Goal: Task Accomplishment & Management: Manage account settings

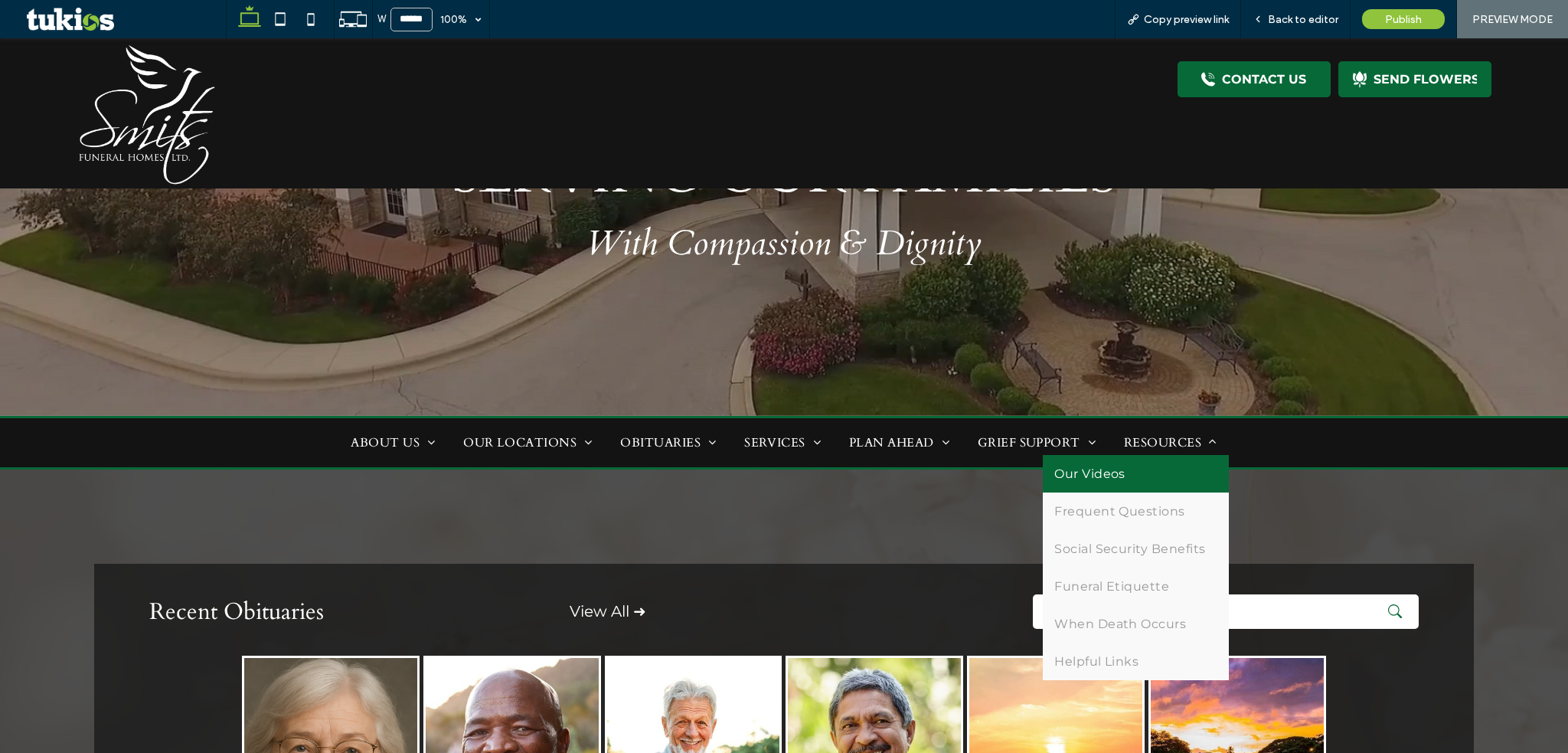
scroll to position [153, 0]
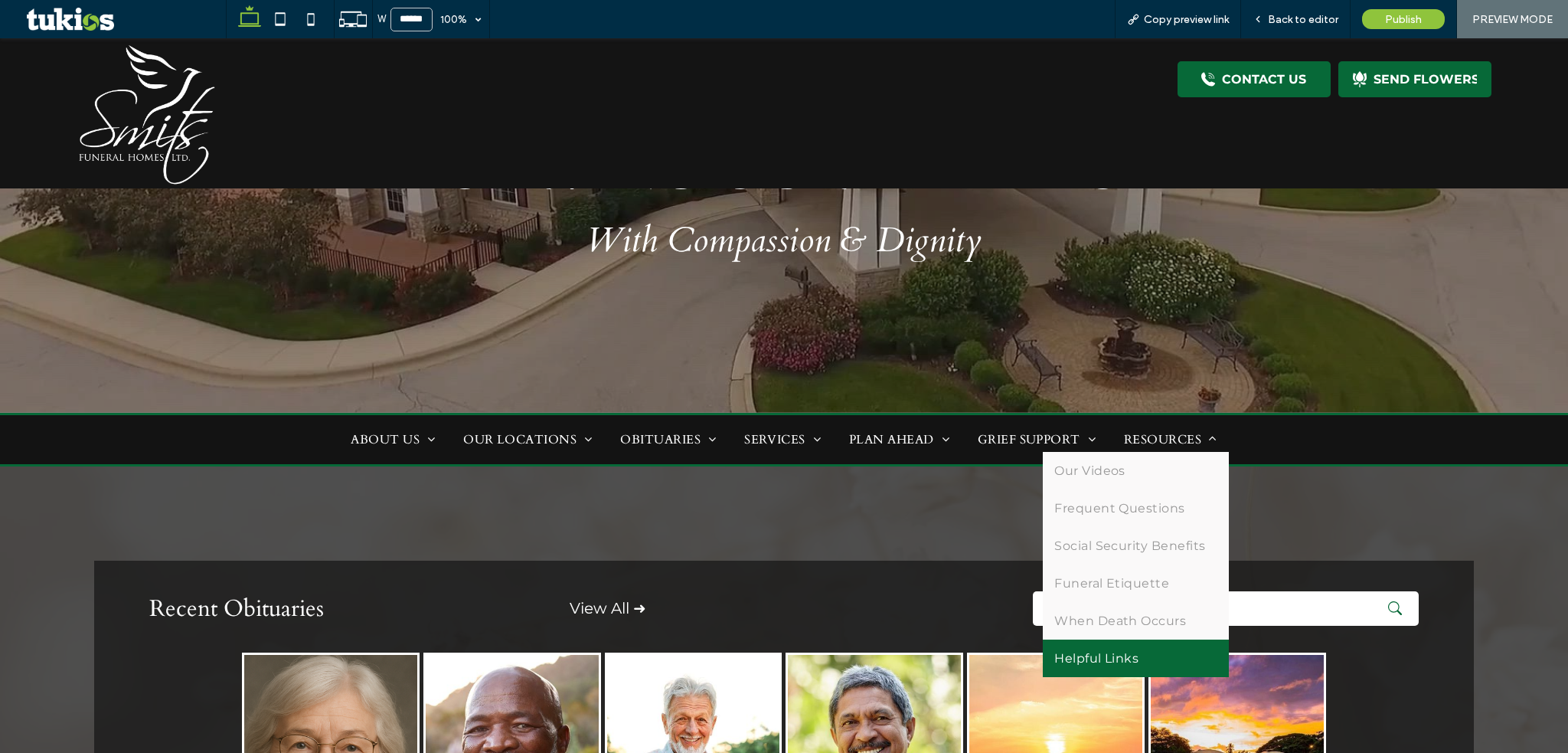
click at [1157, 665] on link "Helpful Links" at bounding box center [1136, 658] width 186 height 38
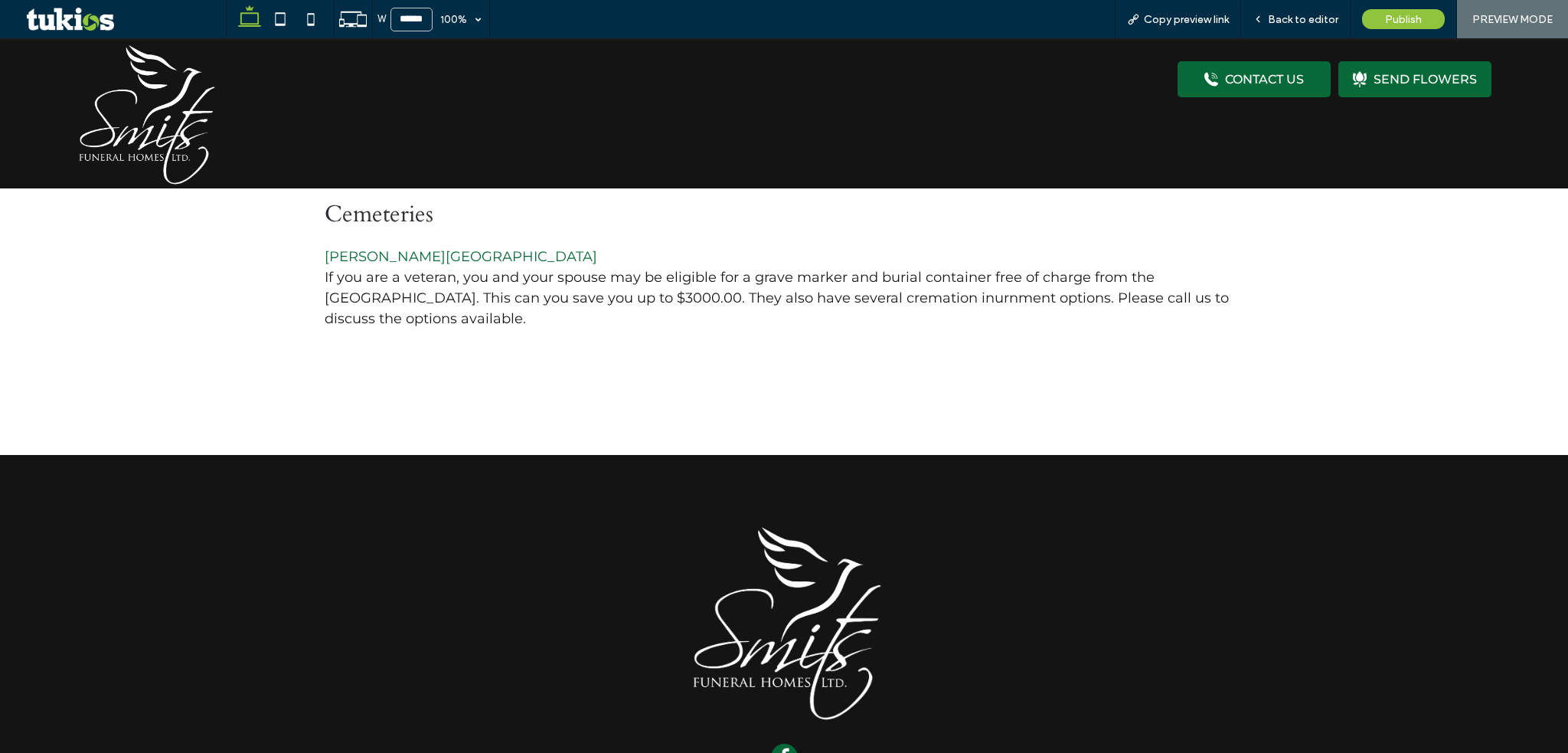
scroll to position [1378, 0]
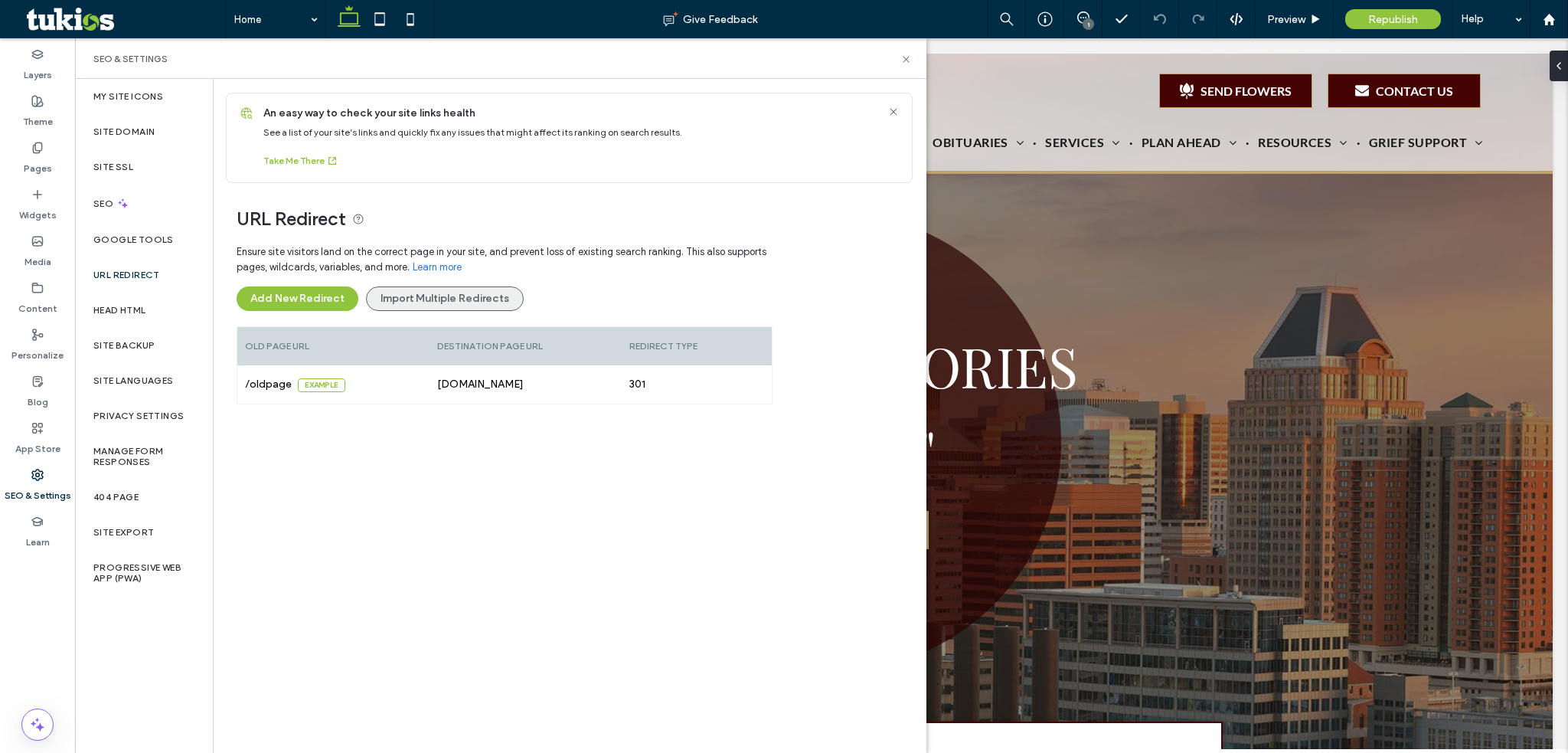
click at [408, 293] on button "Import Multiple Redirects" at bounding box center [444, 299] width 157 height 25
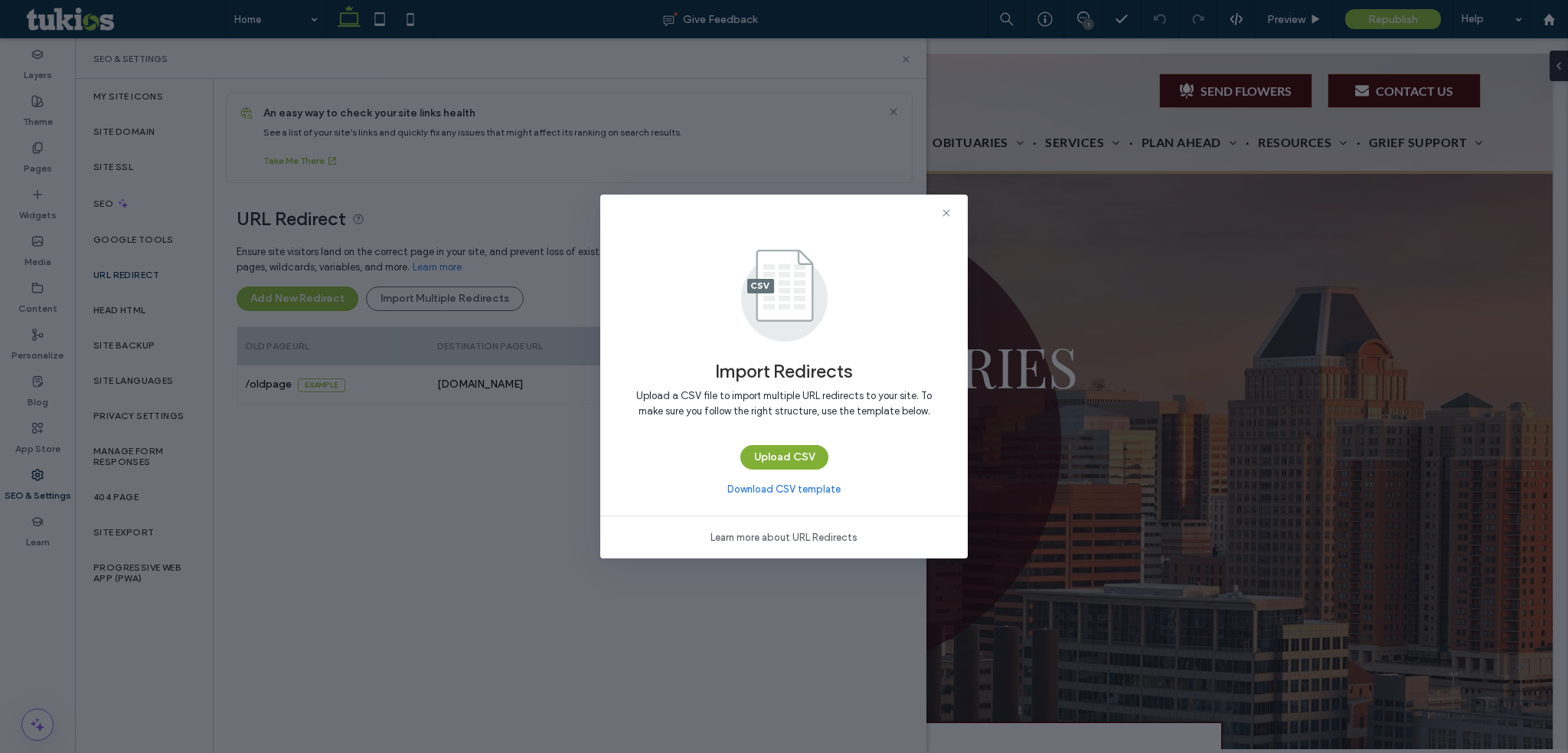
drag, startPoint x: 803, startPoint y: 441, endPoint x: 793, endPoint y: 457, distance: 18.9
click at [793, 457] on div "Upload CSV" at bounding box center [784, 459] width 88 height 45
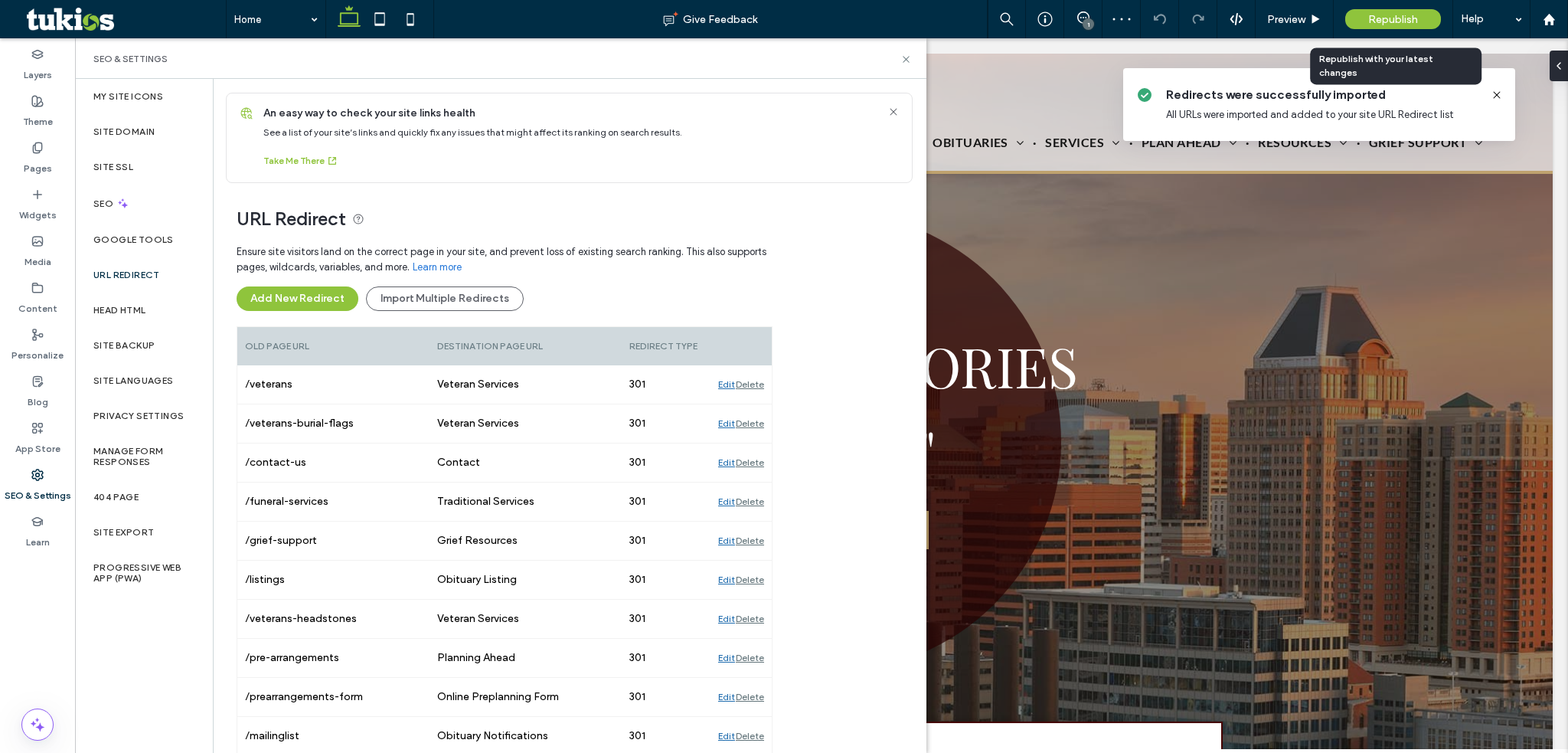
click at [1366, 16] on div "Republish" at bounding box center [1393, 18] width 96 height 20
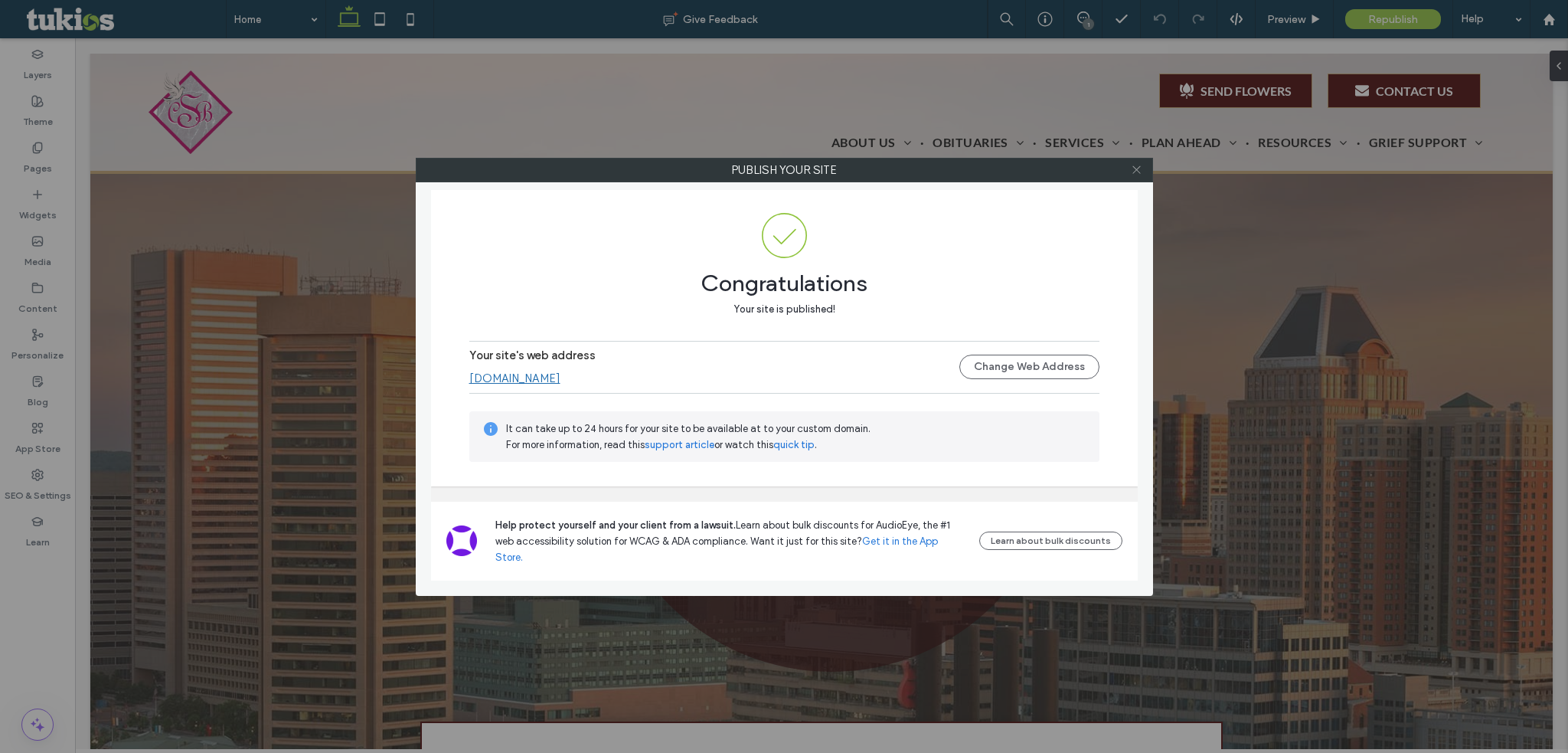
click at [1140, 172] on use at bounding box center [1136, 170] width 8 height 8
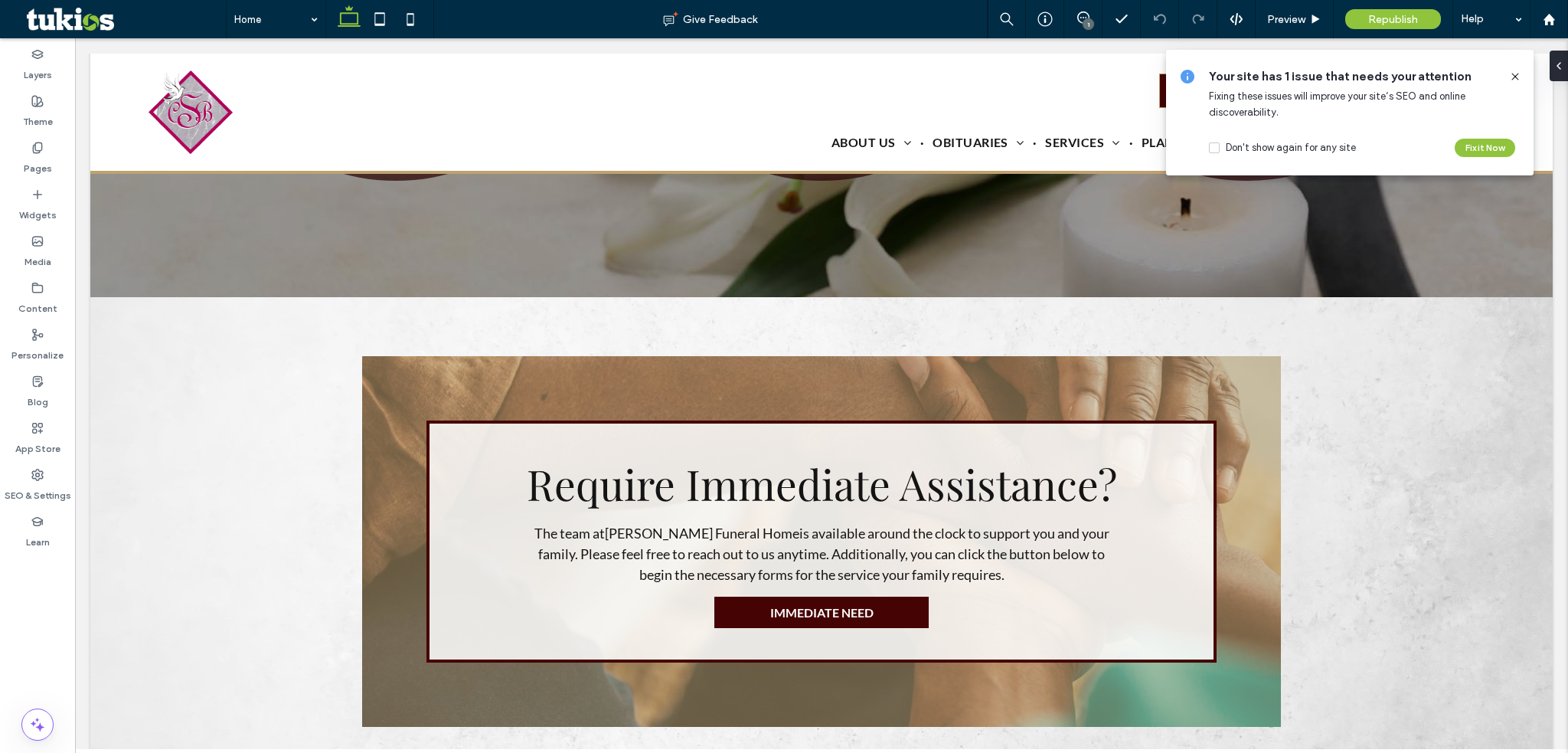
scroll to position [2221, 0]
click at [48, 473] on div "SEO & Settings" at bounding box center [37, 485] width 75 height 47
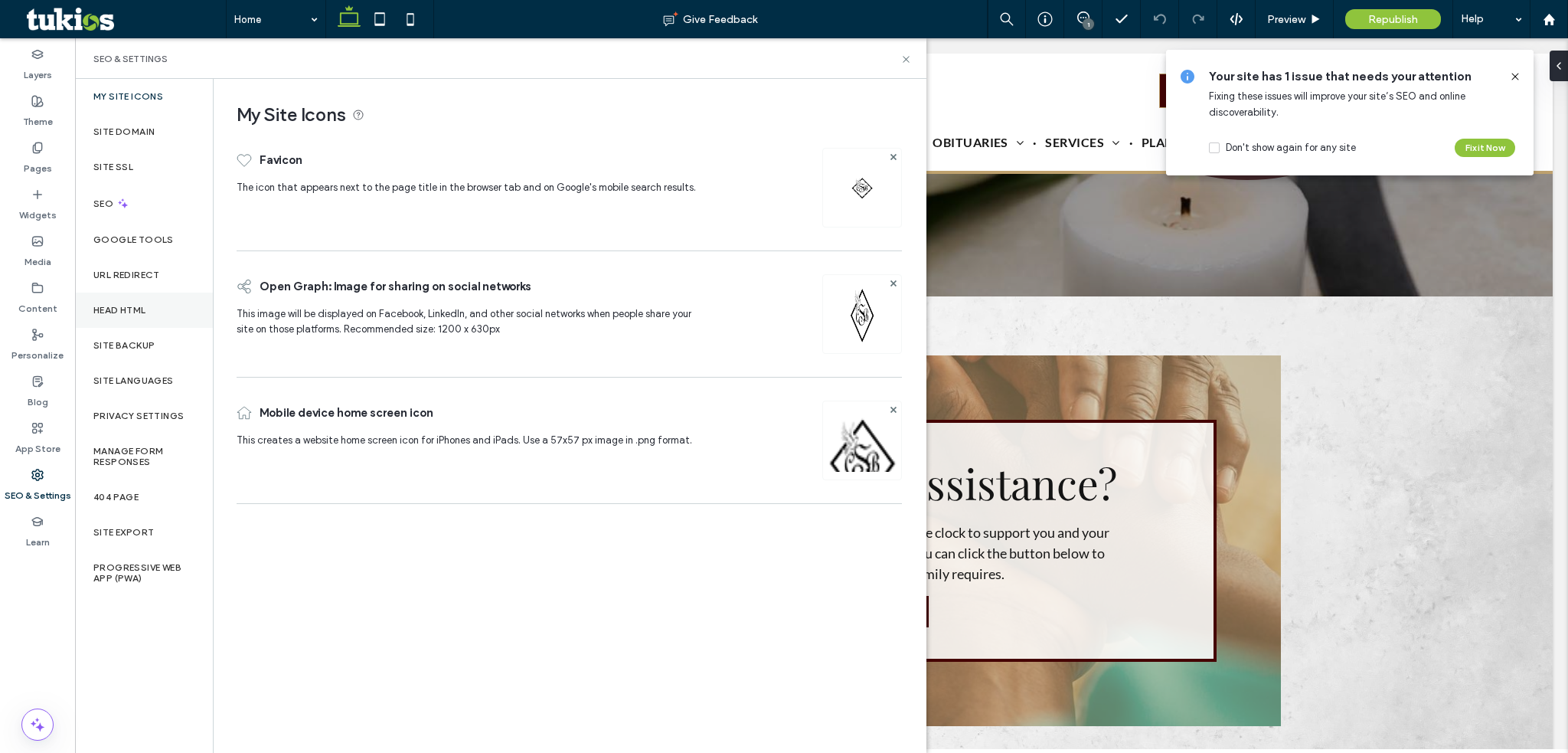
click at [157, 317] on div "Head HTML" at bounding box center [143, 311] width 138 height 35
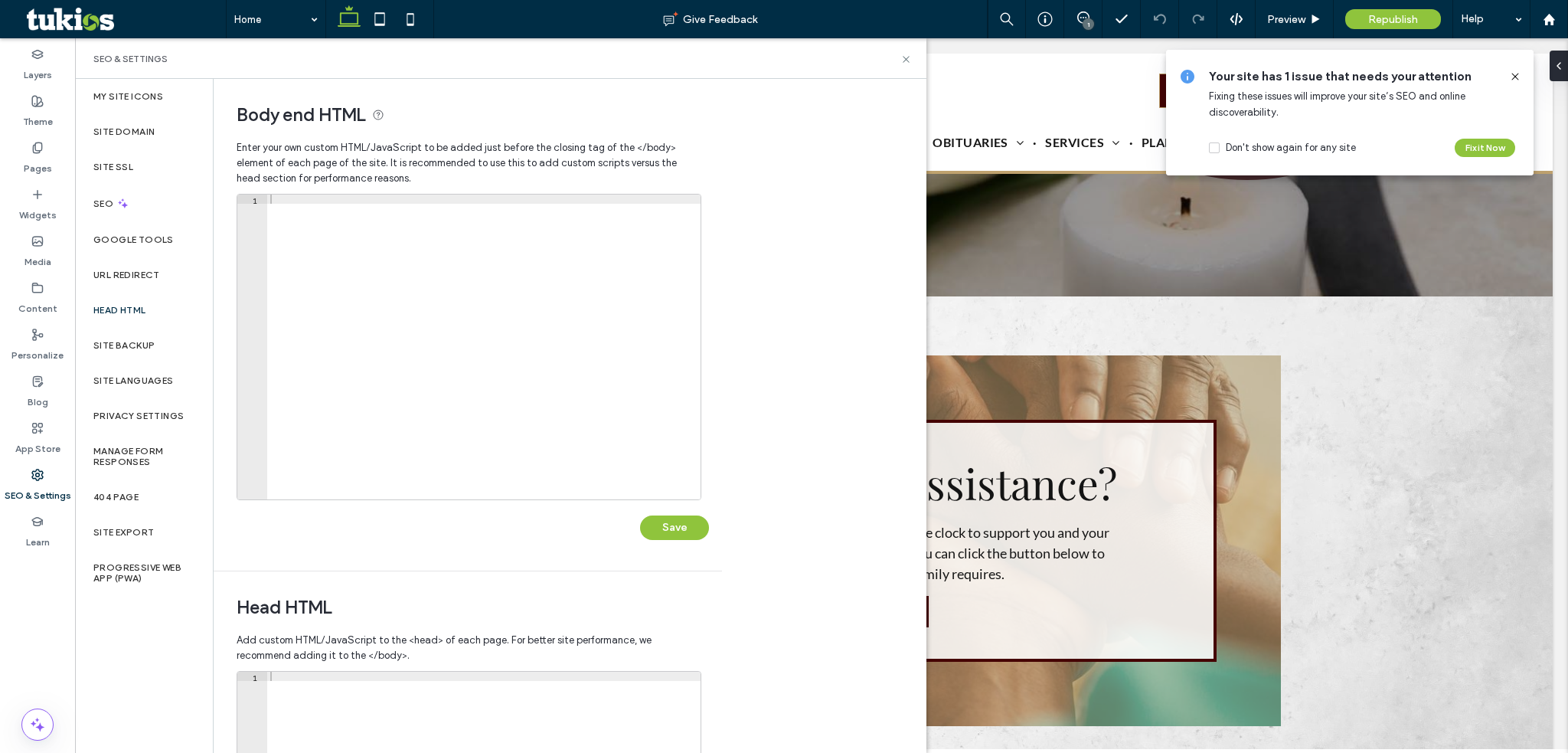
click at [459, 480] on div at bounding box center [484, 355] width 434 height 323
paste textarea "**********"
type textarea "**********"
click at [645, 519] on div "Save" at bounding box center [472, 520] width 472 height 40
click at [646, 520] on button "Save" at bounding box center [675, 528] width 69 height 25
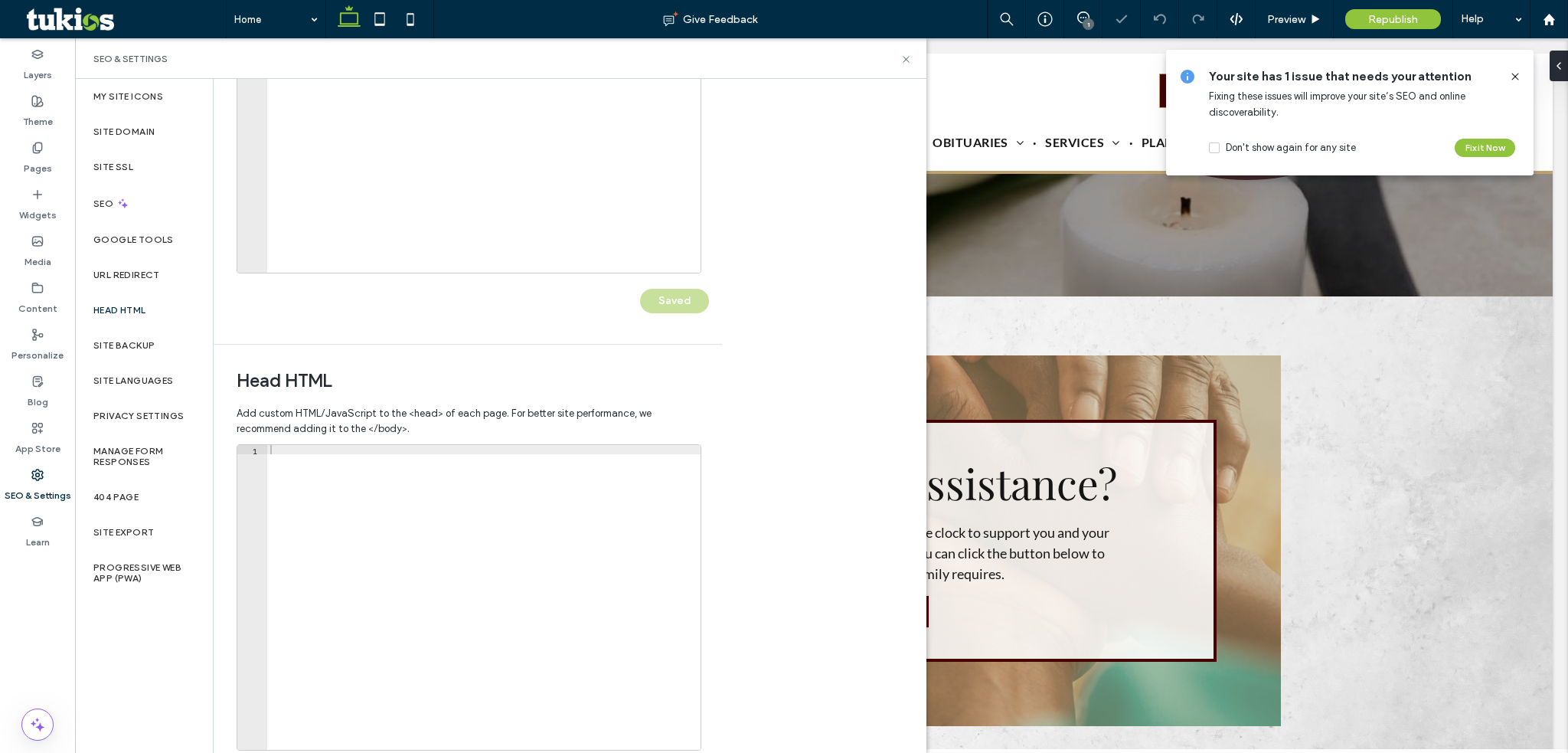
scroll to position [296, 0]
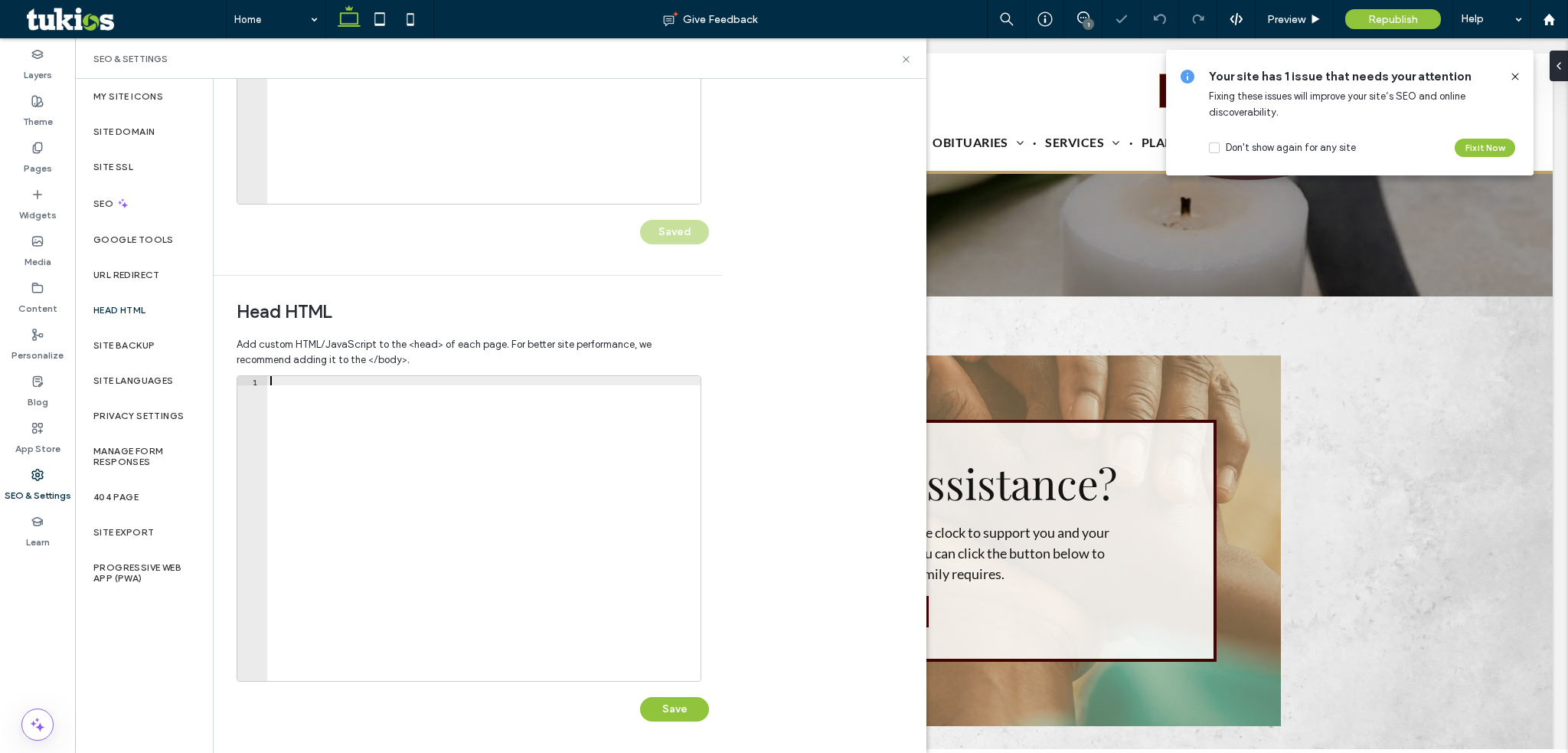
click at [524, 595] on div at bounding box center [484, 537] width 434 height 323
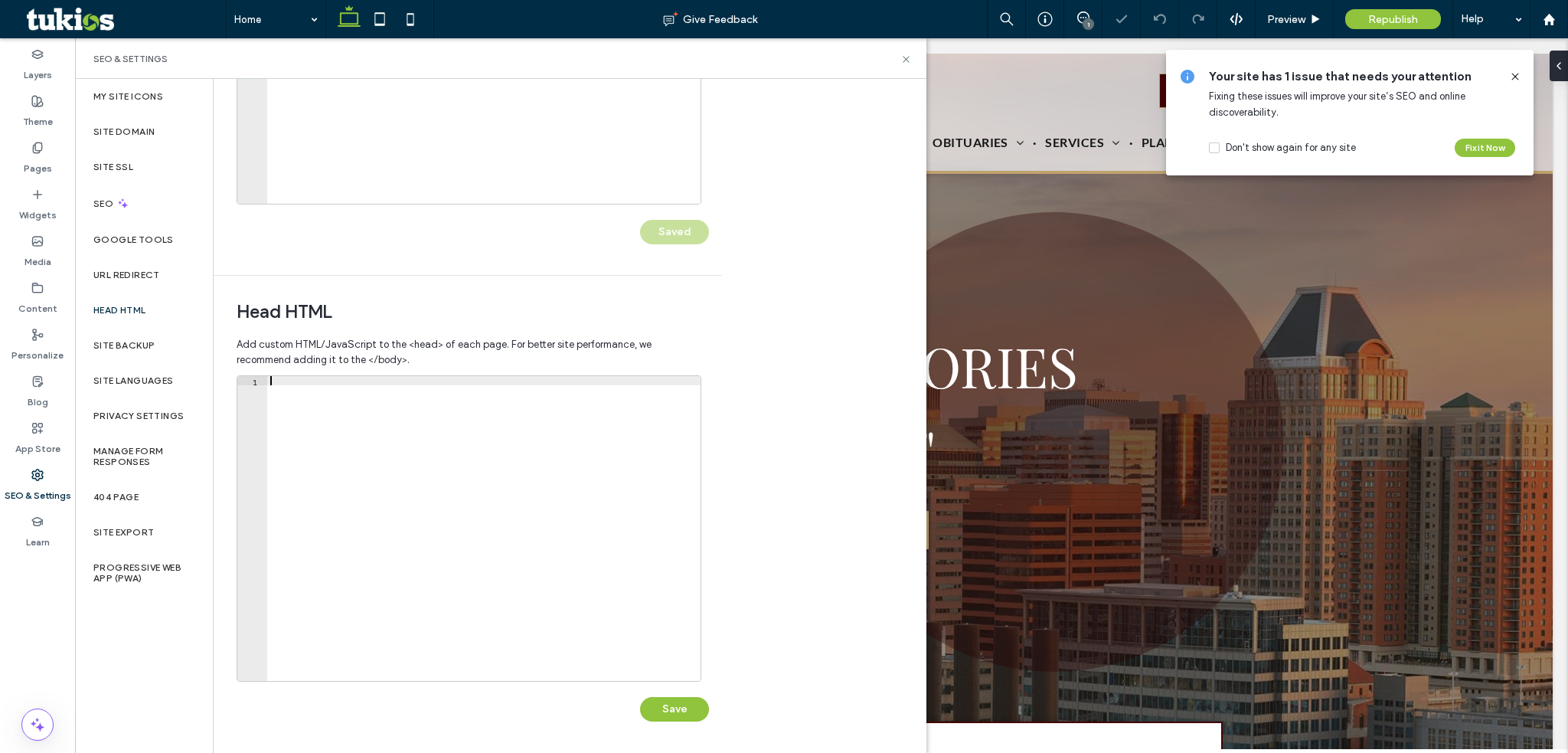
scroll to position [0, 0]
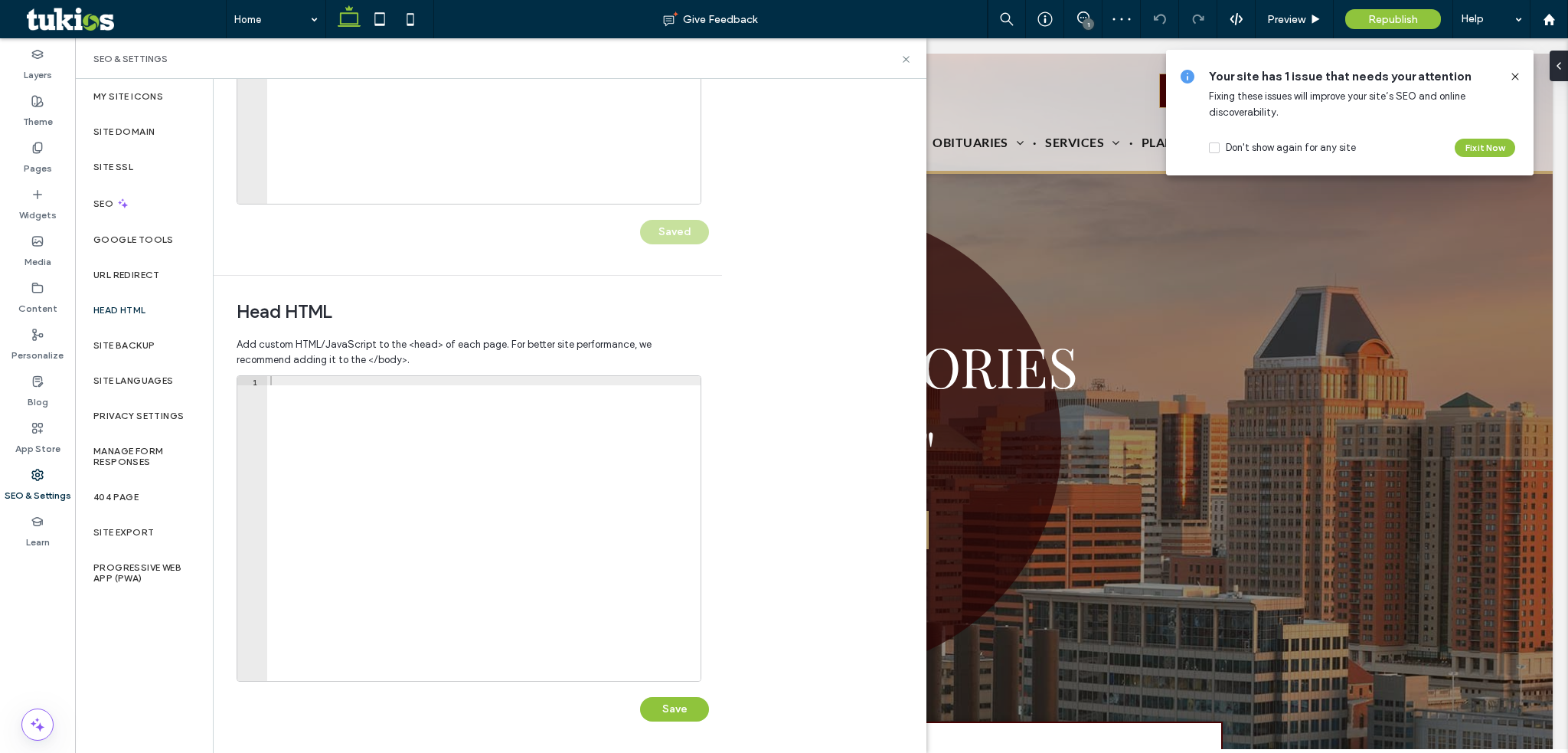
click at [542, 542] on div at bounding box center [484, 537] width 434 height 323
paste textarea "**********"
type textarea "**********"
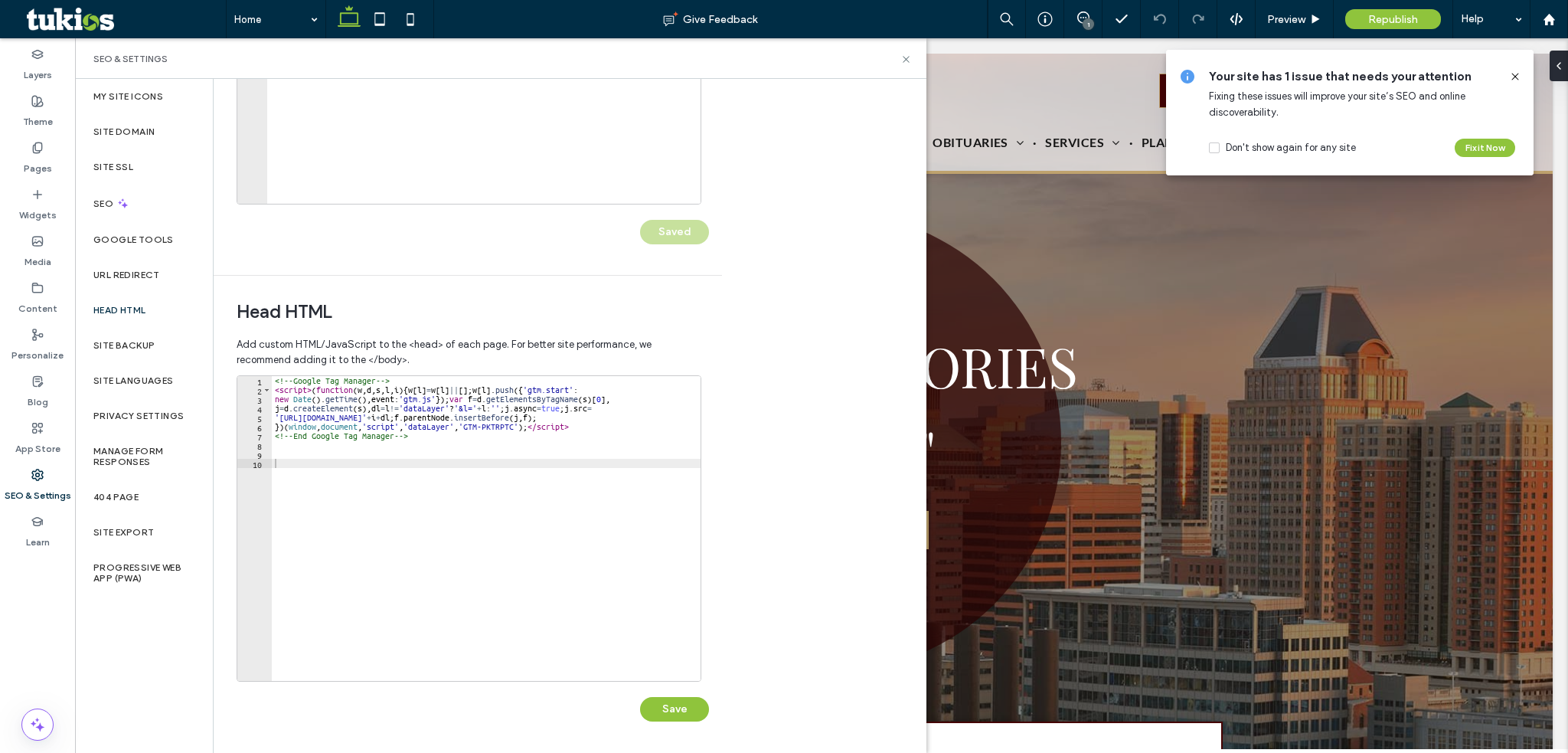
click at [439, 509] on div "<!-- Google Tag Manager --> < script > ( function ( w , d , s , l , i ) { w [ l…" at bounding box center [488, 537] width 434 height 323
paste textarea "*********"
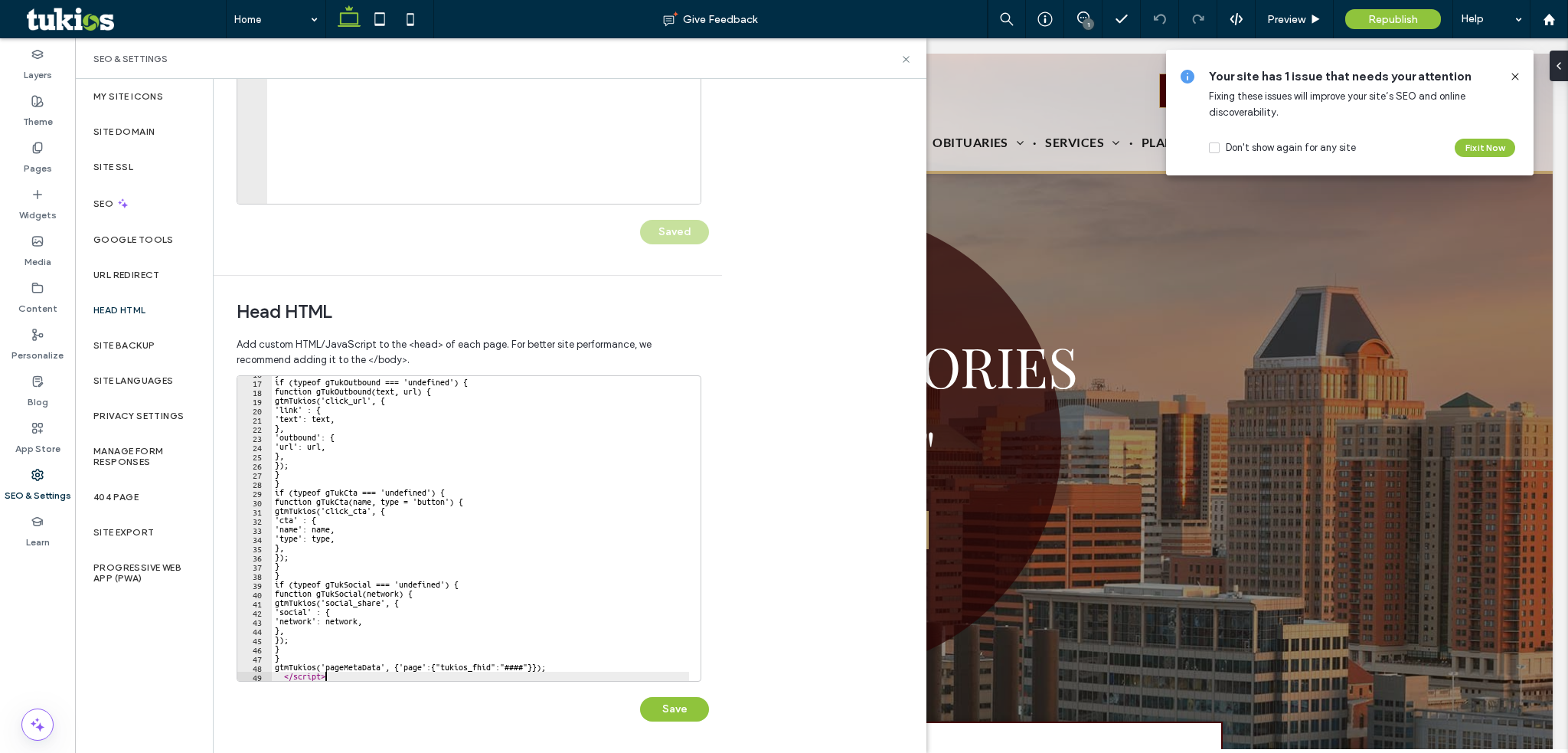
scroll to position [145, 0]
click at [521, 667] on div "} if ( typeof gTukOutbound === 'undefined' ) { function gTukOutbound ( text , u…" at bounding box center [480, 530] width 418 height 323
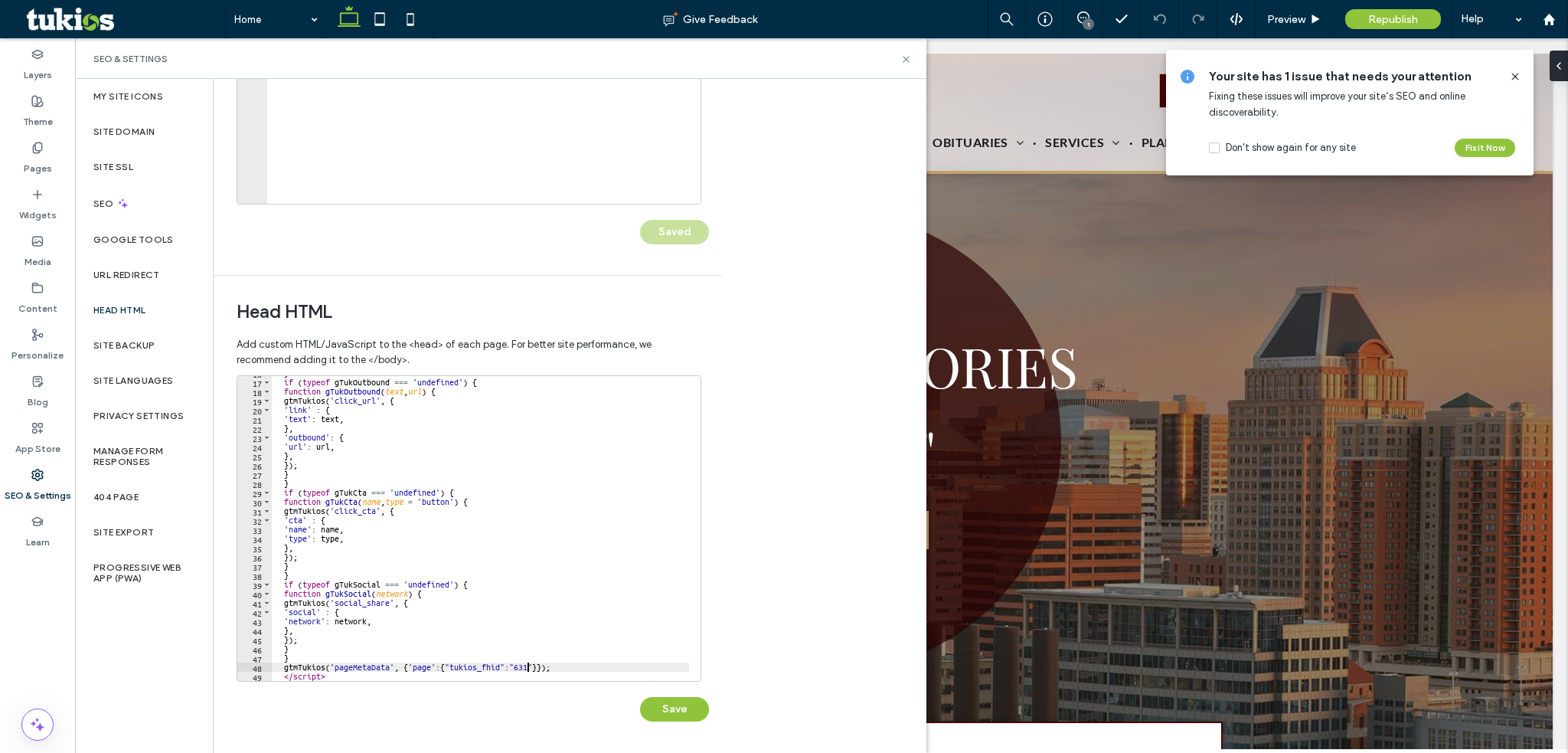
scroll to position [0, 21]
type textarea "**********"
click at [682, 709] on button "Save" at bounding box center [675, 709] width 69 height 25
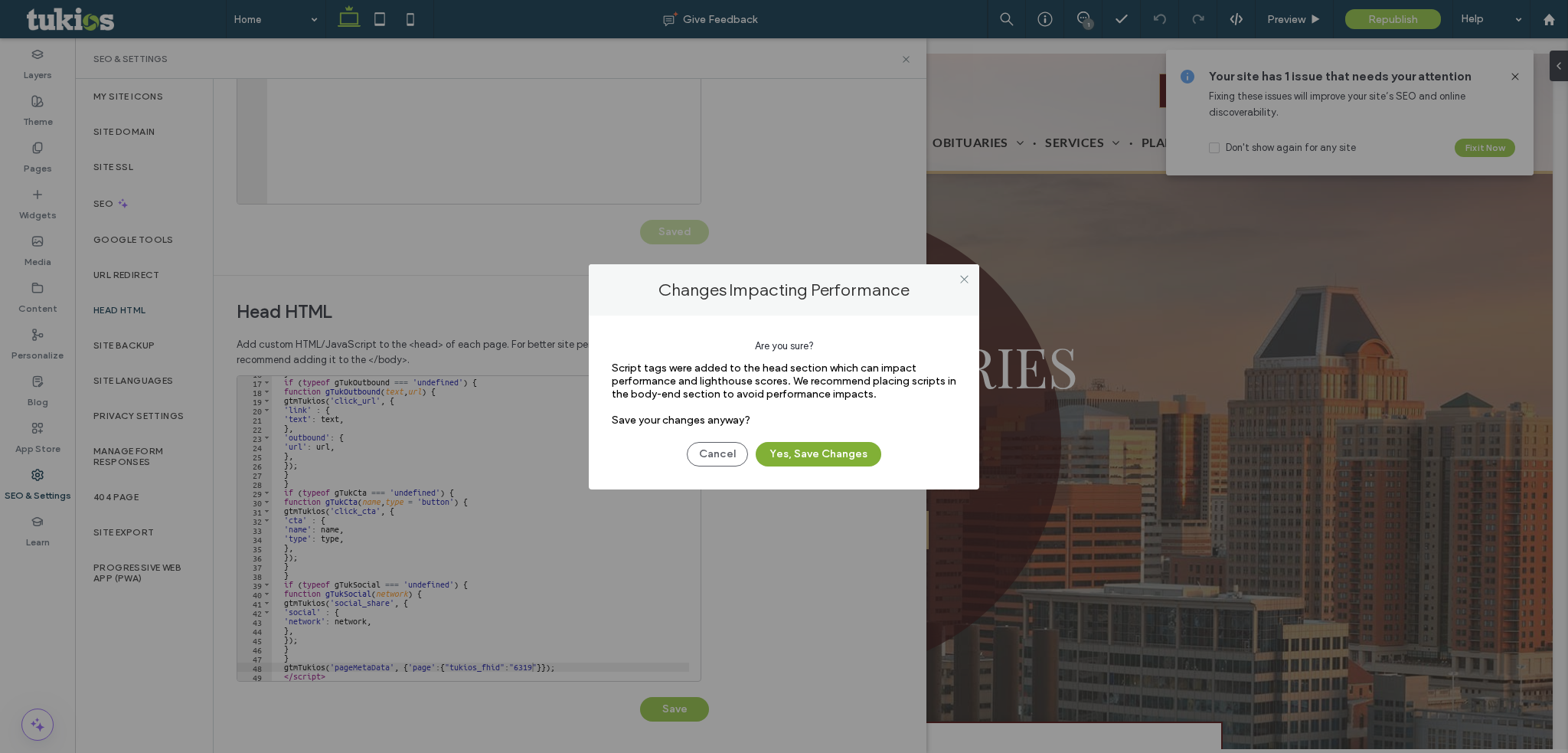
click at [809, 448] on button "Yes, Save Changes" at bounding box center [818, 454] width 126 height 25
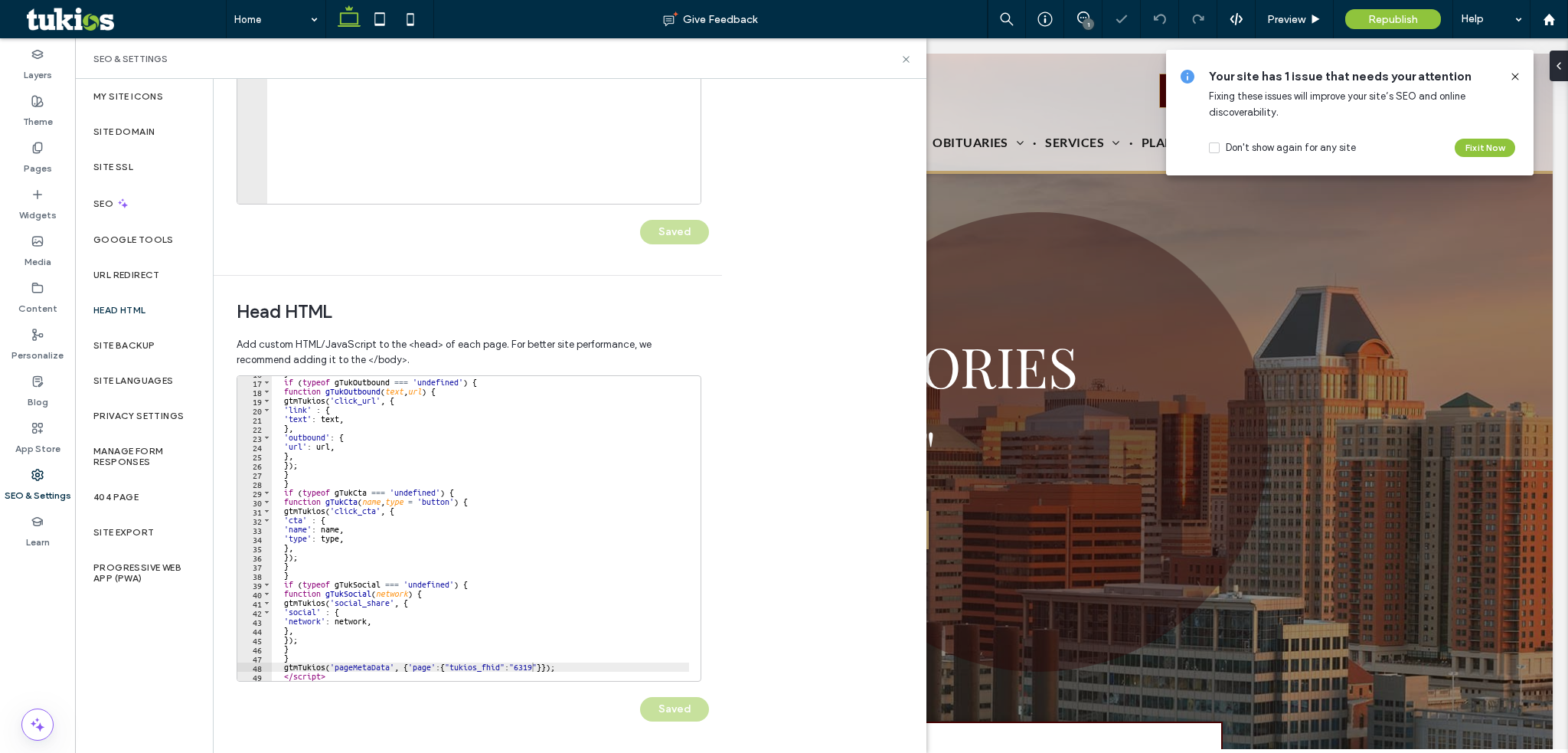
scroll to position [0, 0]
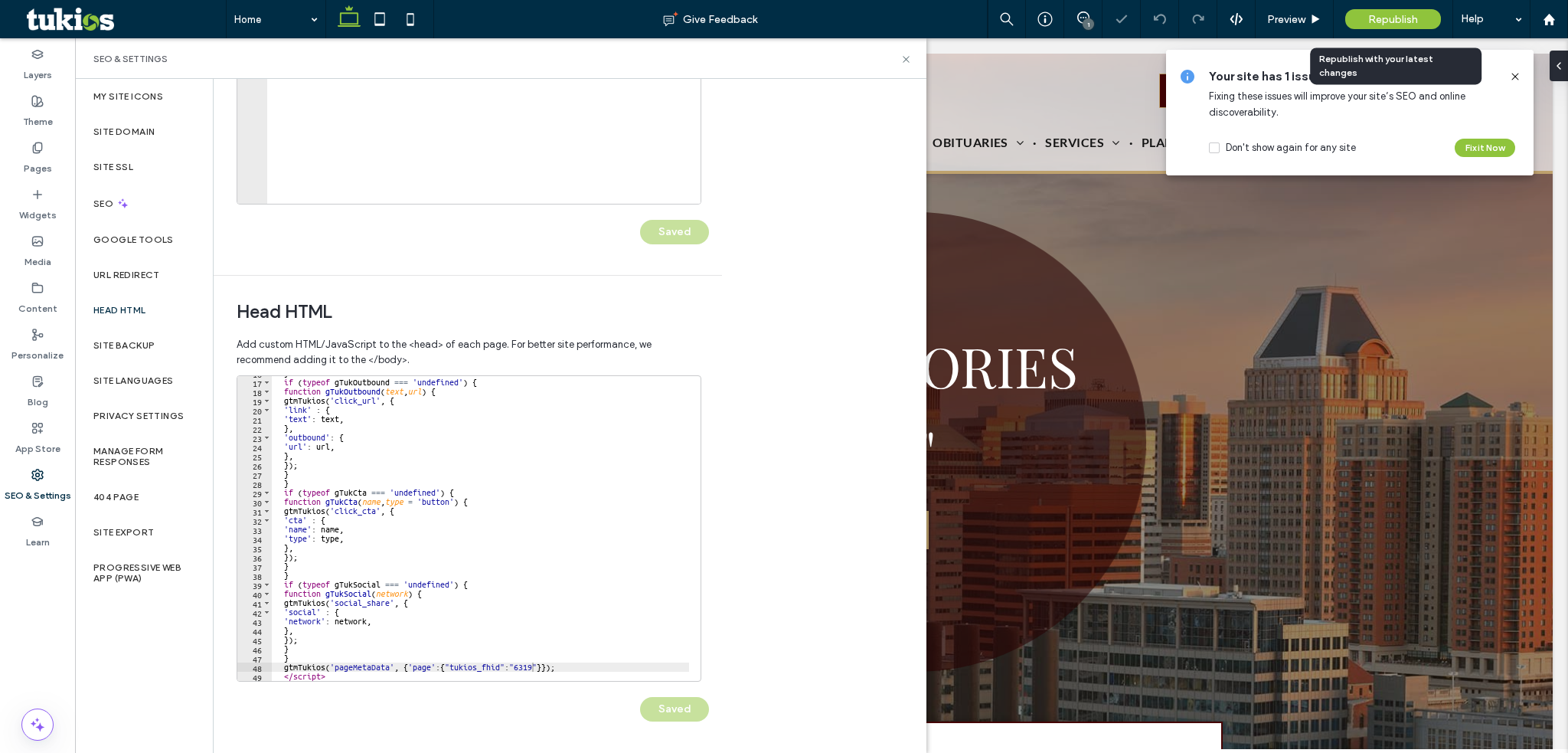
click at [1370, 15] on span "Republish" at bounding box center [1393, 19] width 50 height 13
